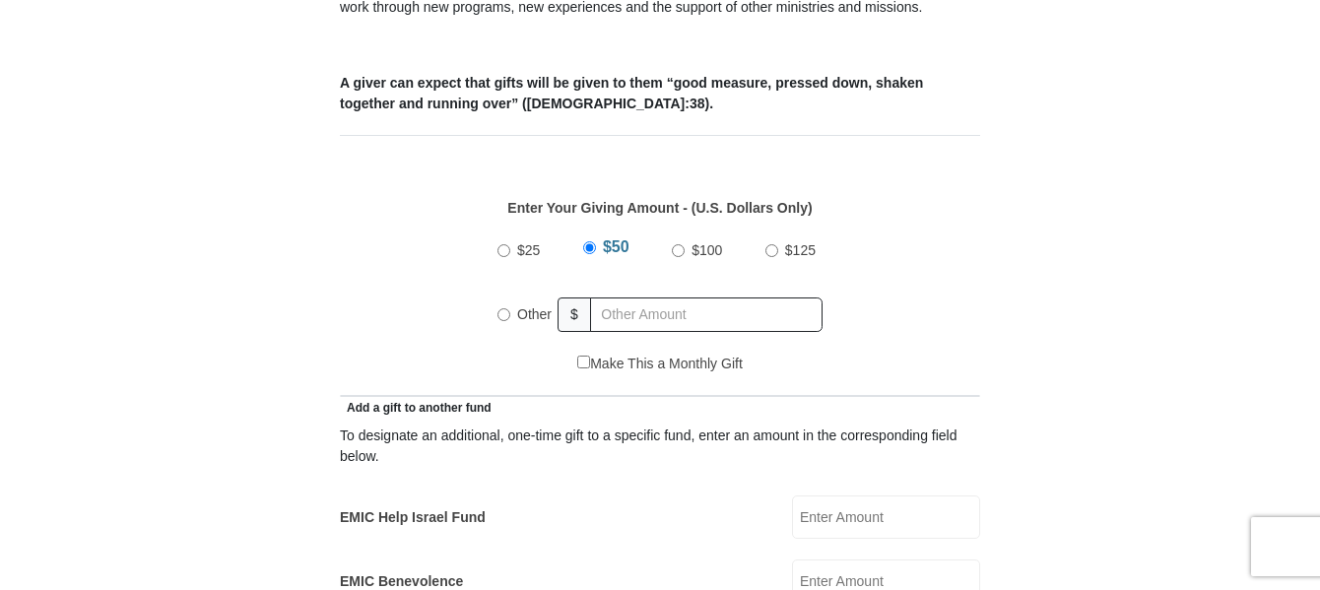
scroll to position [788, 0]
radio input "true"
click at [666, 298] on input "text" at bounding box center [710, 315] width 226 height 34
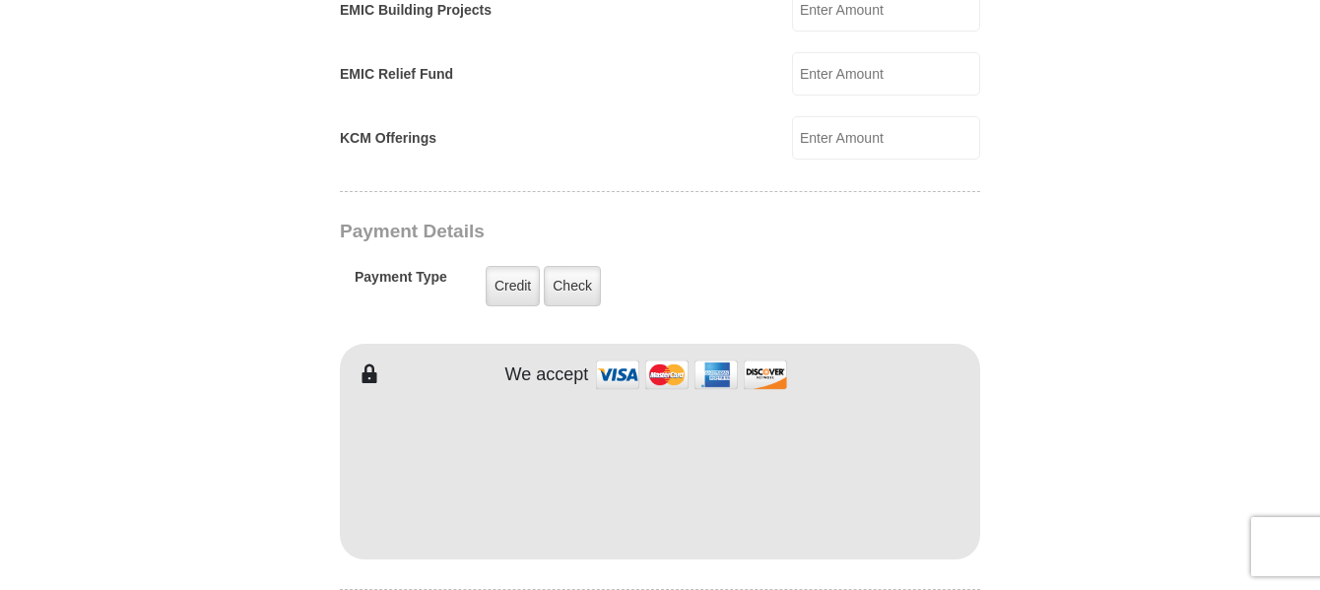
scroll to position [1478, 0]
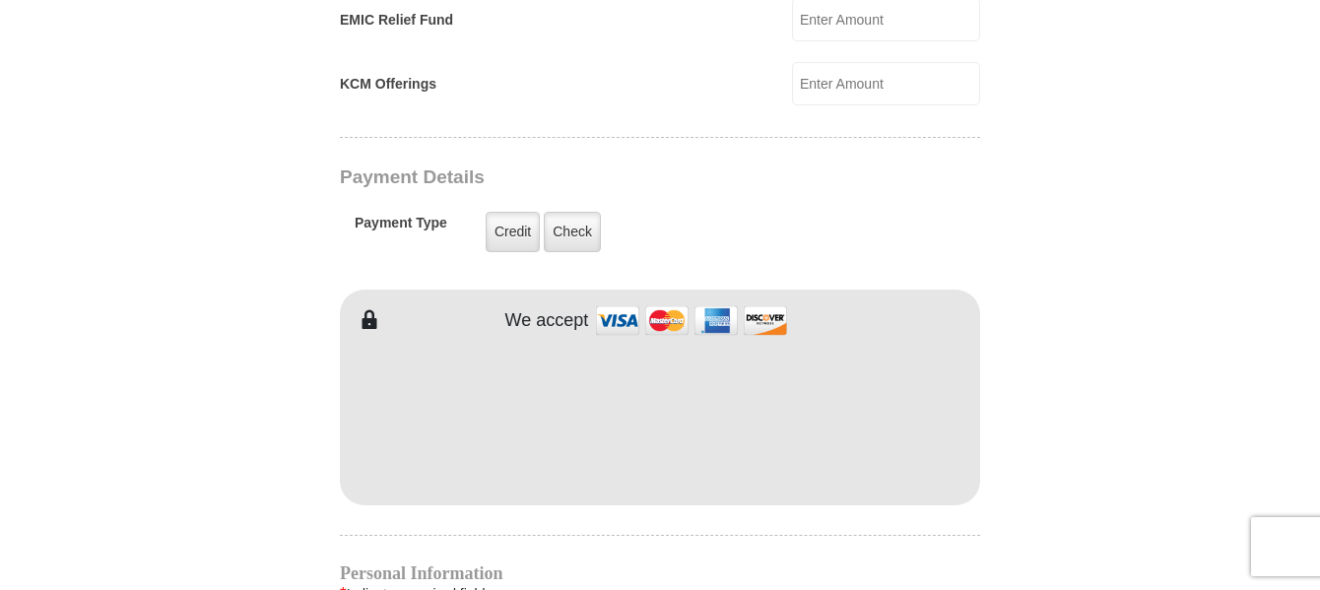
type input "30.00"
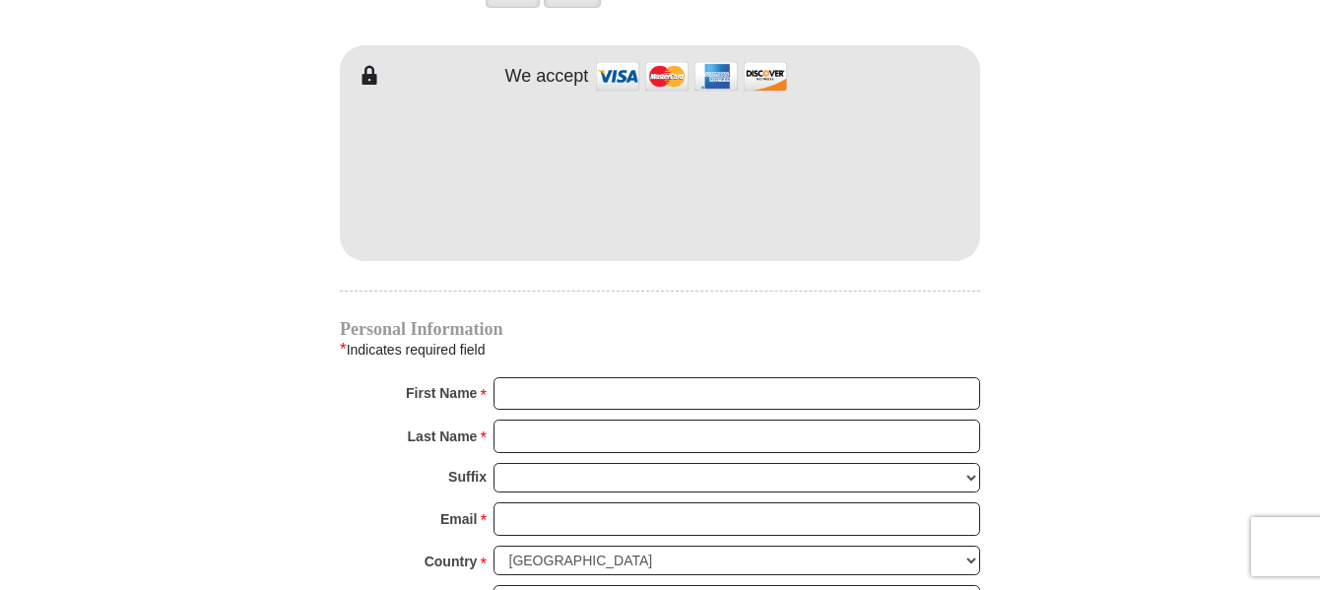
scroll to position [1774, 0]
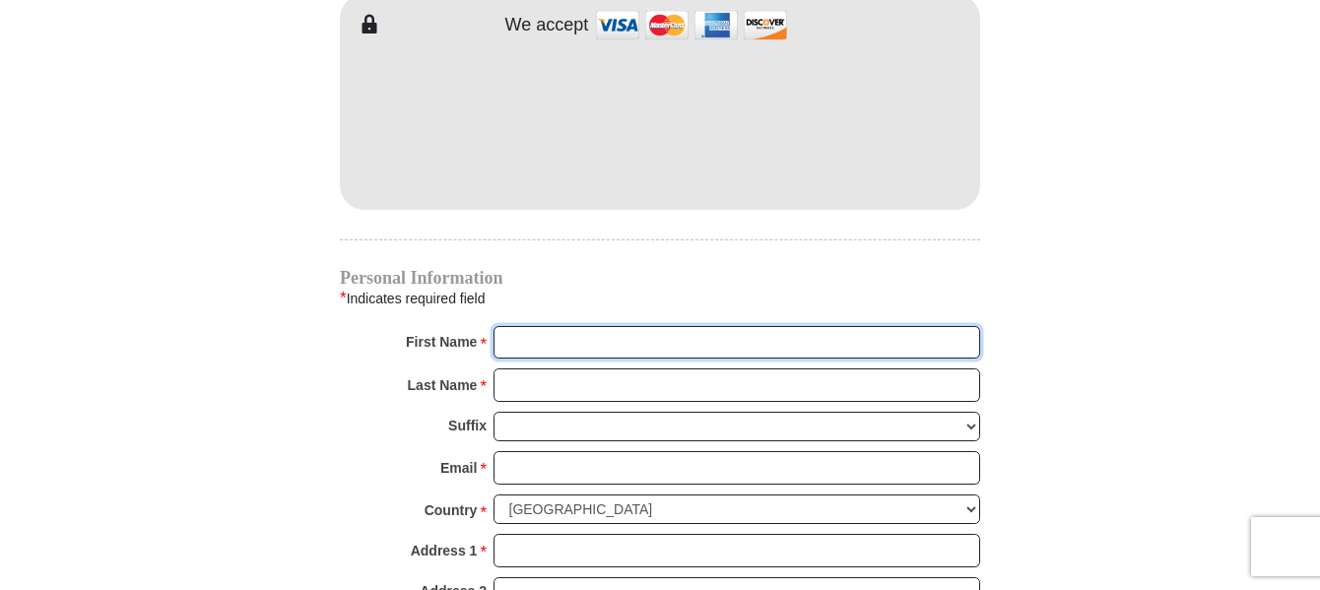
click at [570, 326] on input "First Name *" at bounding box center [737, 343] width 487 height 34
type input "[PERSON_NAME]"
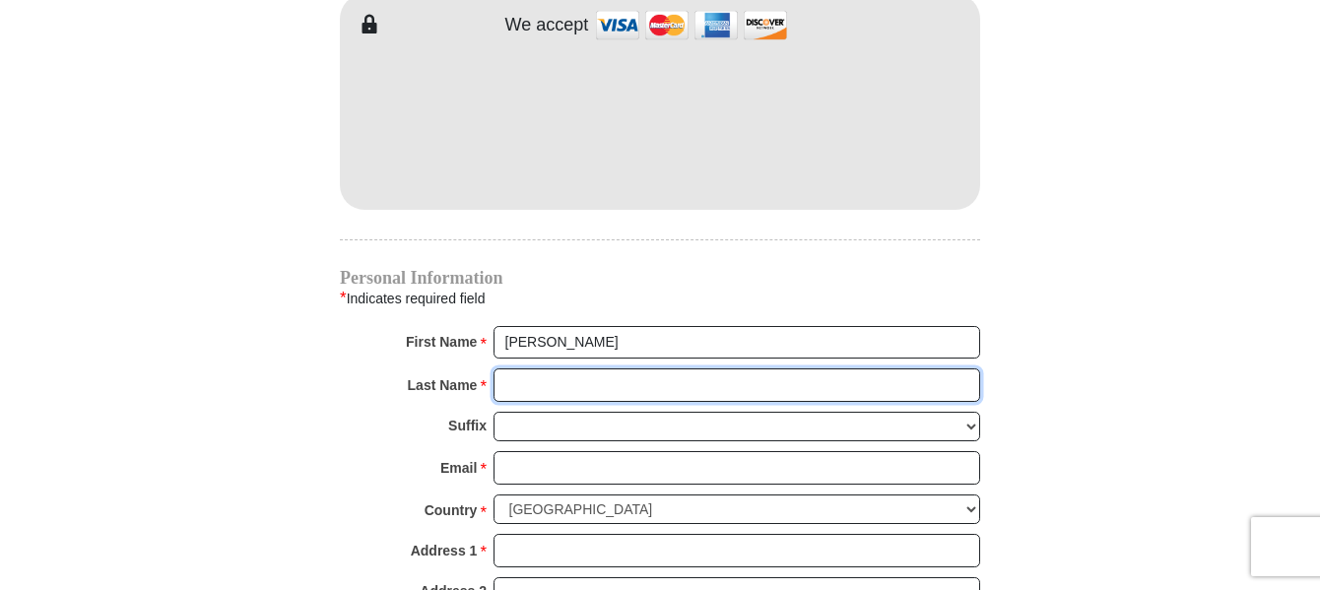
click at [631, 369] on input "Last Name *" at bounding box center [737, 386] width 487 height 34
type input "[PERSON_NAME]"
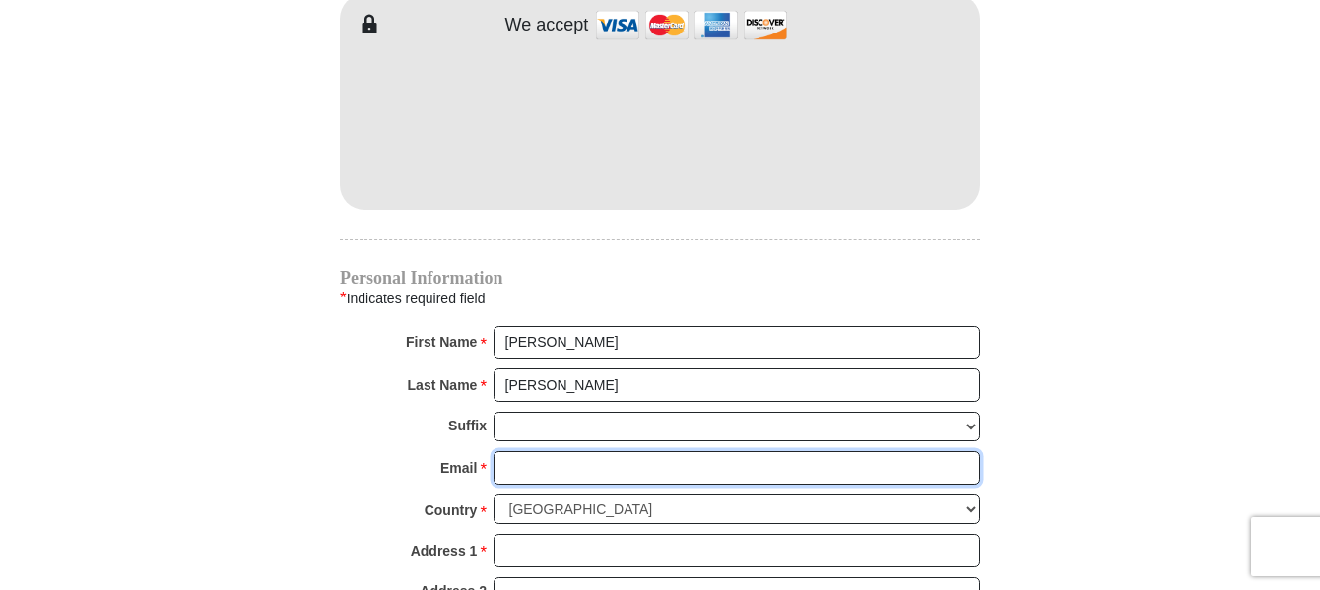
click at [582, 452] on input "Email *" at bounding box center [737, 468] width 487 height 34
type input "[EMAIL_ADDRESS][DOMAIN_NAME]"
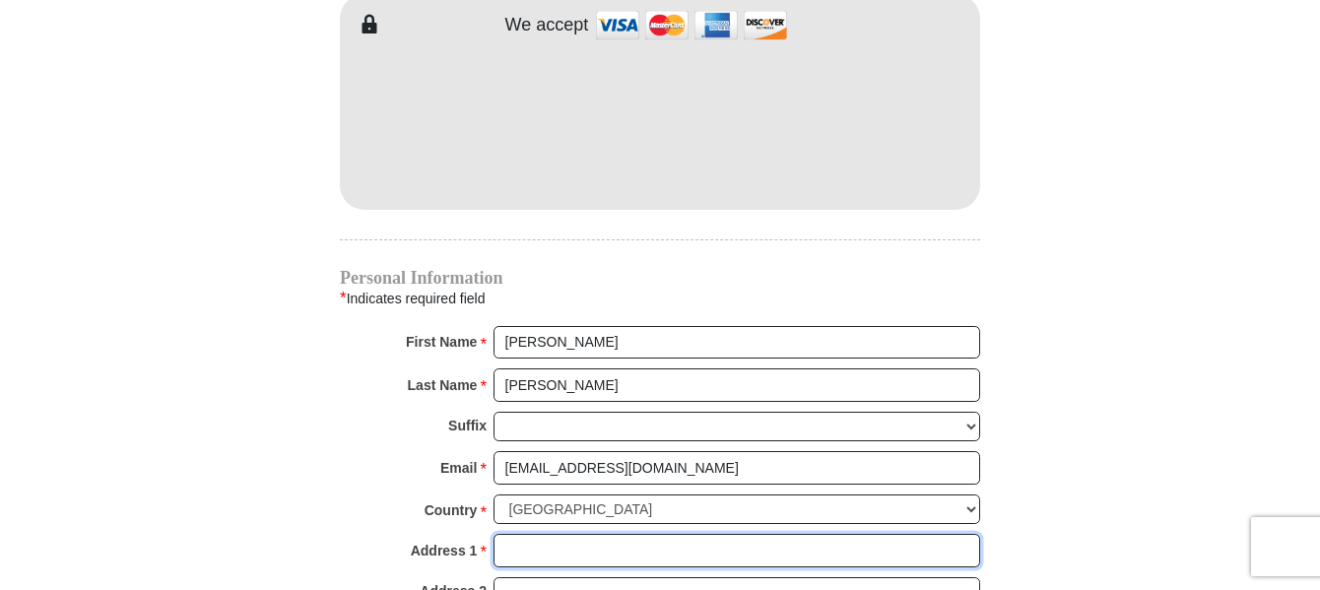
click at [574, 534] on input "Address 1 *" at bounding box center [737, 551] width 487 height 34
type input "P.O. Box 110053"
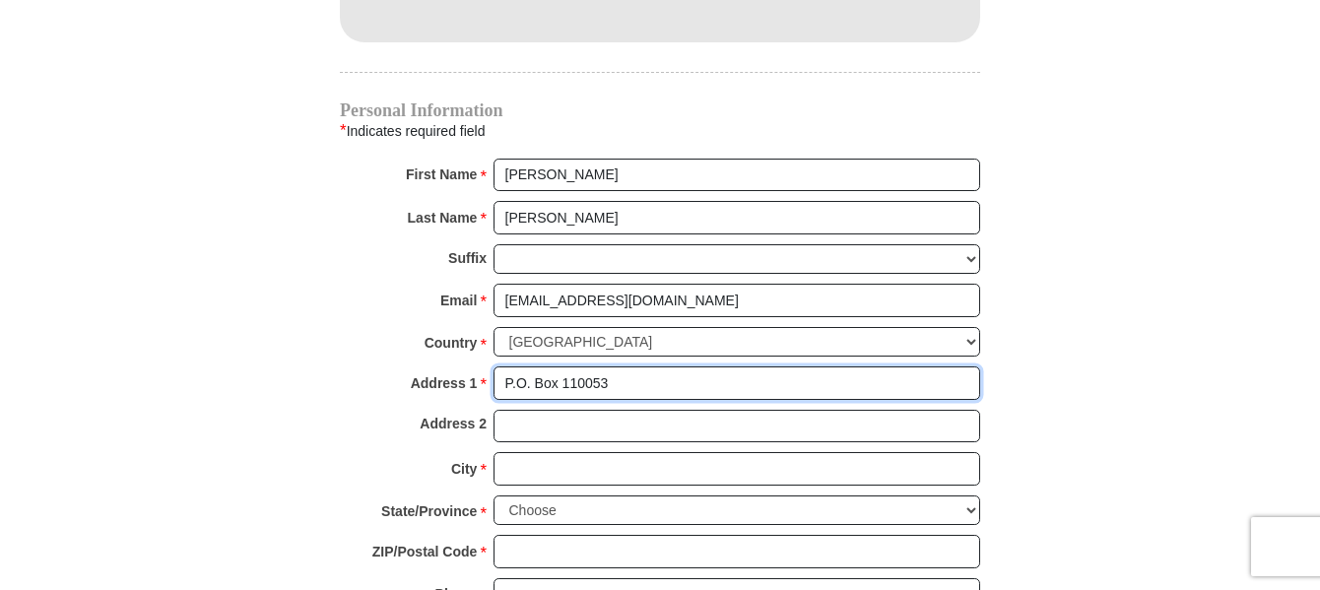
scroll to position [1971, 0]
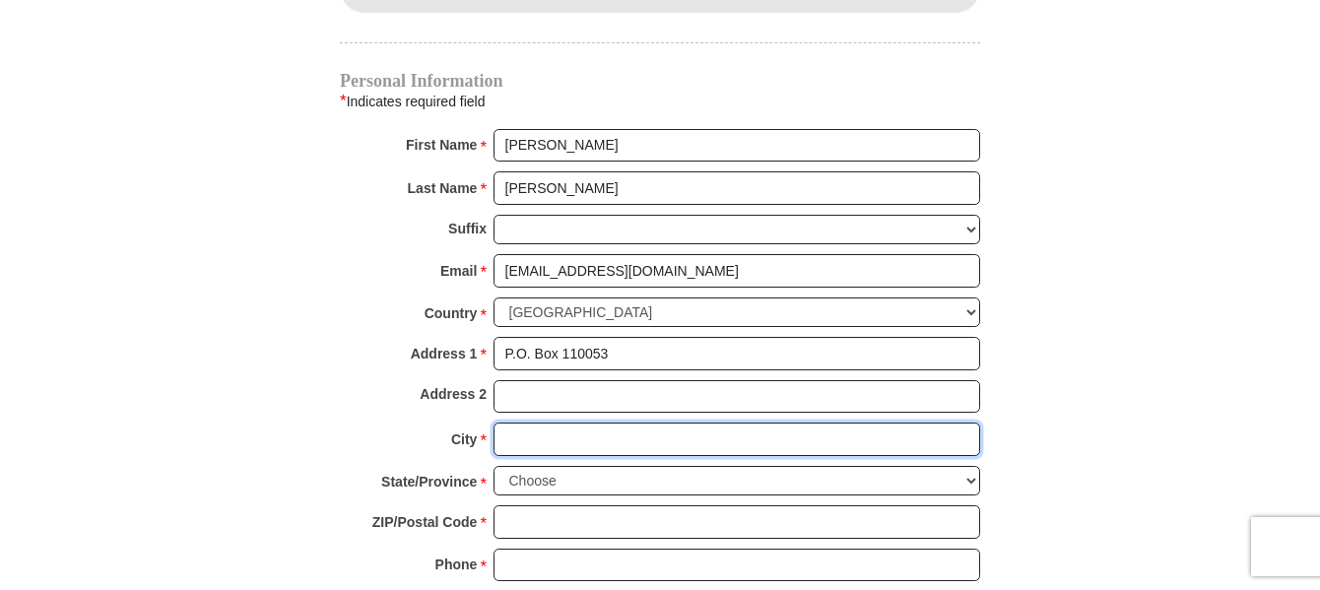
click at [598, 423] on input "City *" at bounding box center [737, 440] width 487 height 34
type input "Carrollton"
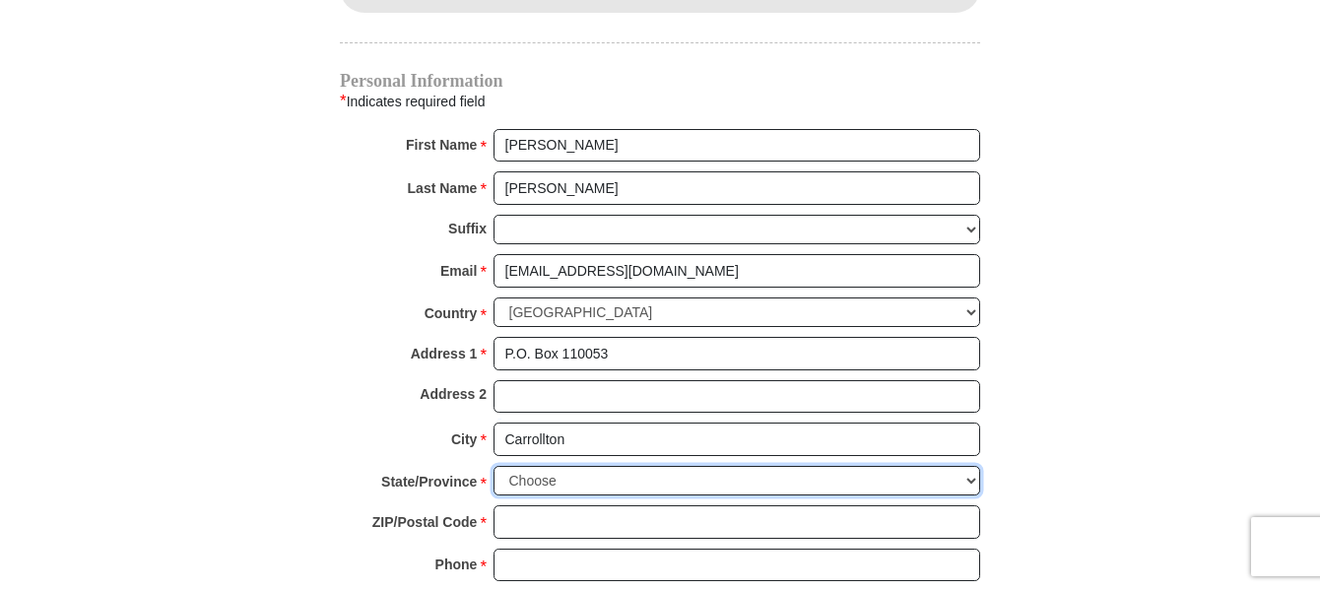
click at [972, 466] on select "Choose [US_STATE] [US_STATE] [US_STATE] [US_STATE] [US_STATE] Armed Forces Amer…" at bounding box center [737, 481] width 487 height 31
select select "[GEOGRAPHIC_DATA]"
click at [494, 466] on select "Choose [US_STATE] [US_STATE] [US_STATE] [US_STATE] [US_STATE] Armed Forces Amer…" at bounding box center [737, 481] width 487 height 31
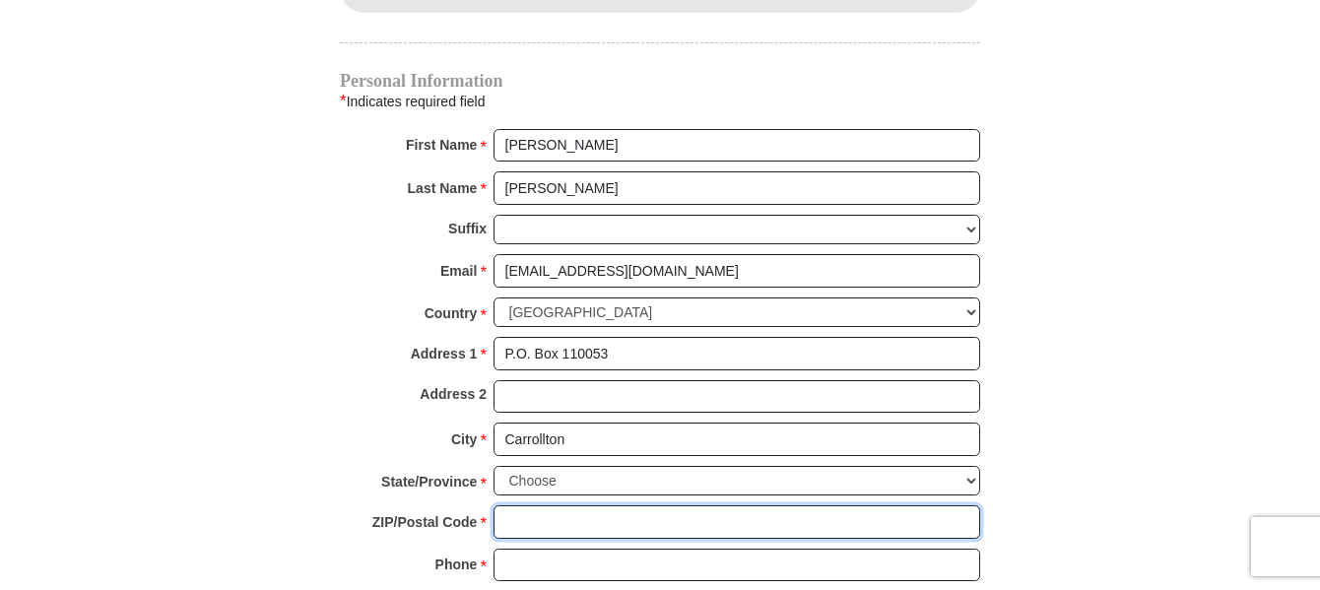
click at [565, 506] on input "ZIP/Postal Code *" at bounding box center [737, 523] width 487 height 34
type input "75011"
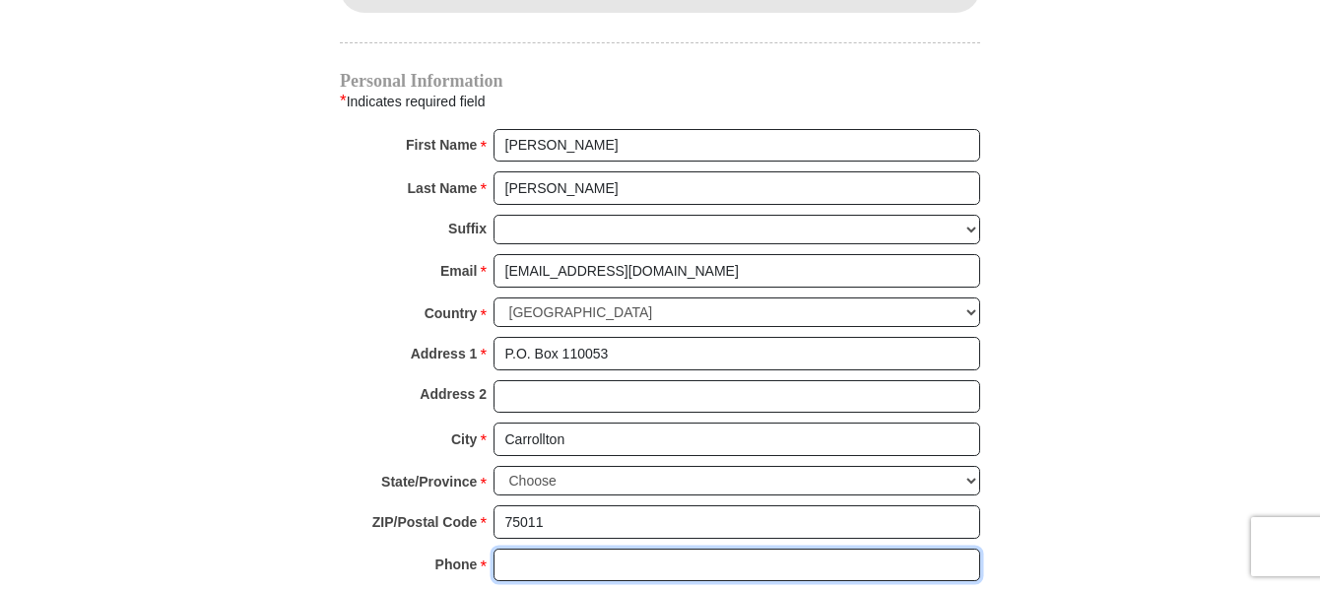
click at [586, 549] on input "Phone * *" at bounding box center [737, 566] width 487 height 34
type input "2147699220"
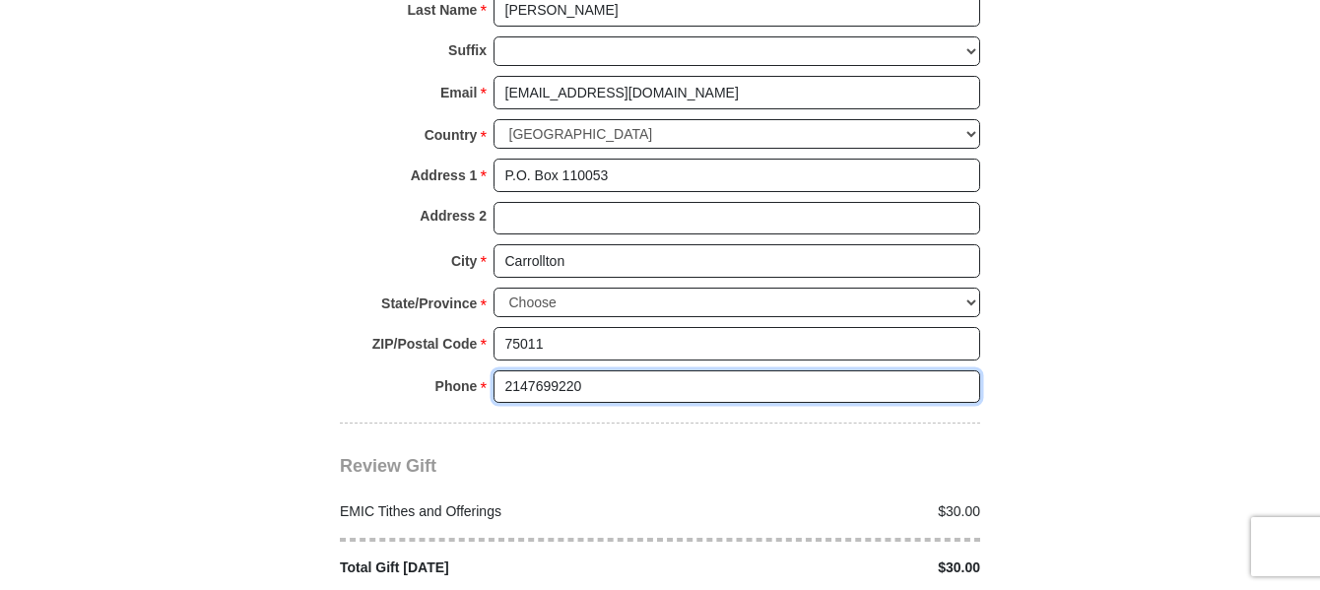
scroll to position [2266, 0]
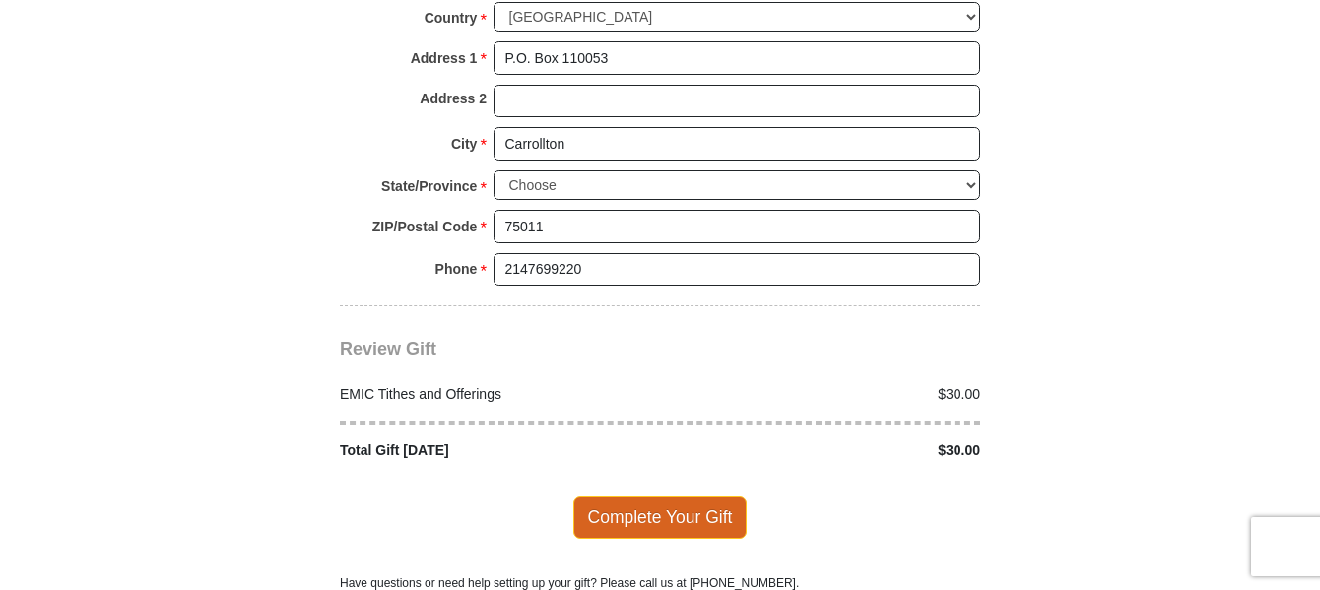
click at [689, 497] on span "Complete Your Gift" at bounding box center [661, 517] width 174 height 41
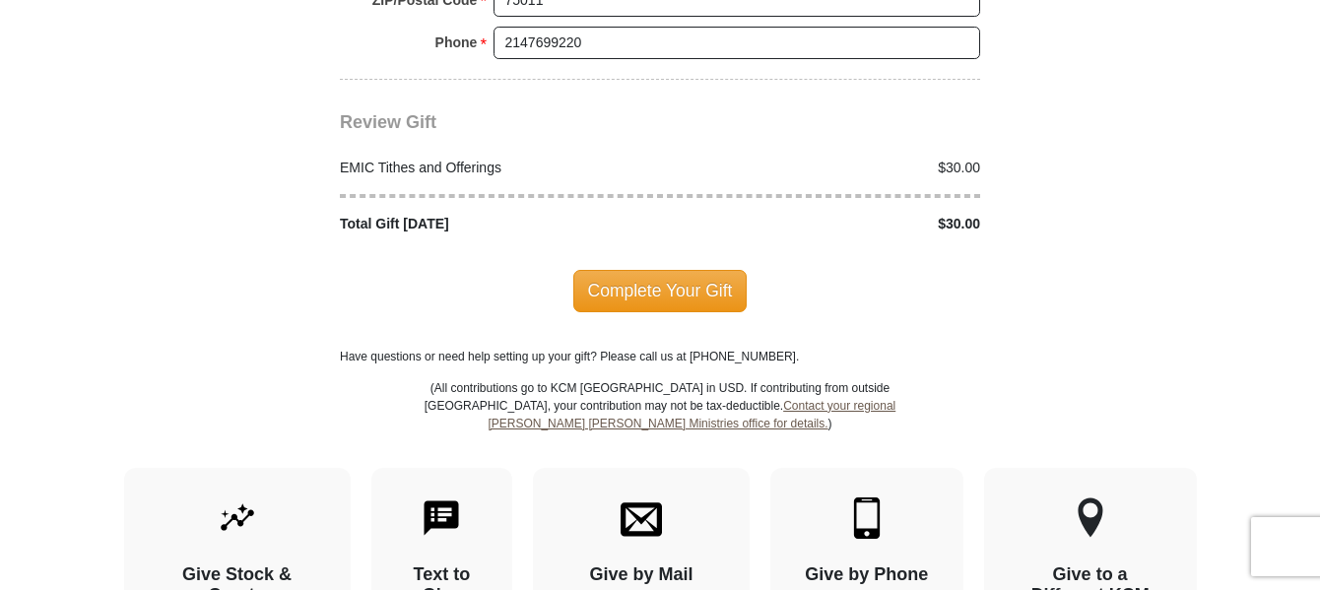
scroll to position [2595, 0]
click at [684, 269] on span "Complete Your Gift" at bounding box center [661, 289] width 174 height 41
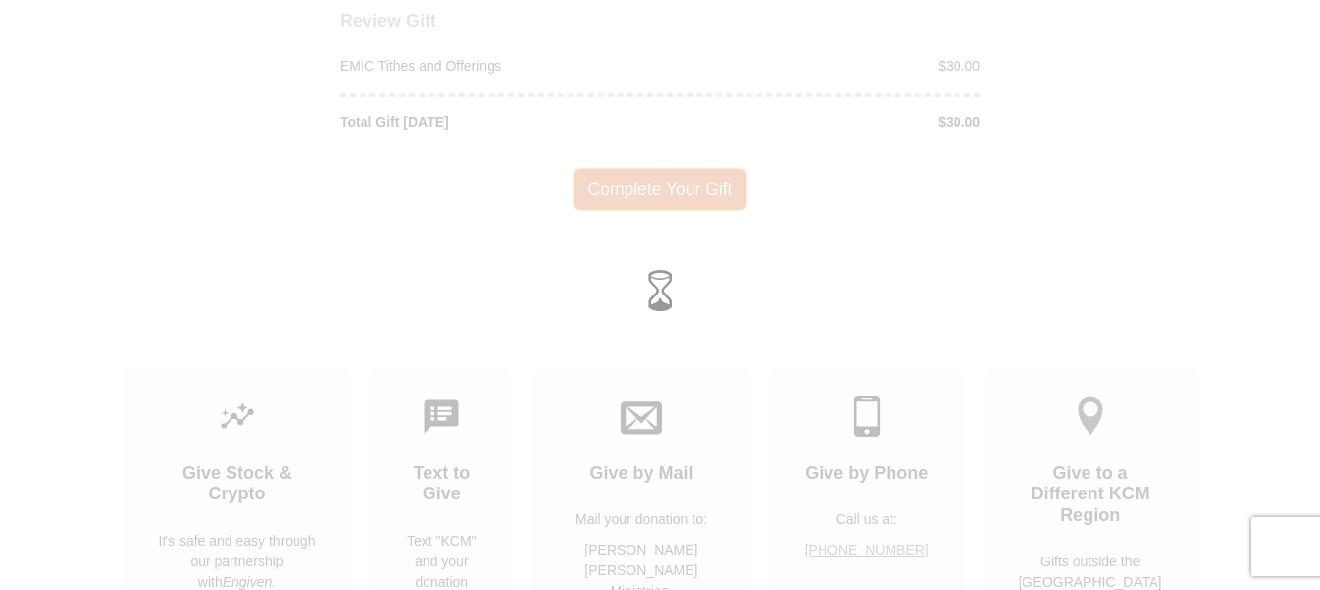
scroll to position [2494, 0]
